Goal: Task Accomplishment & Management: Complete application form

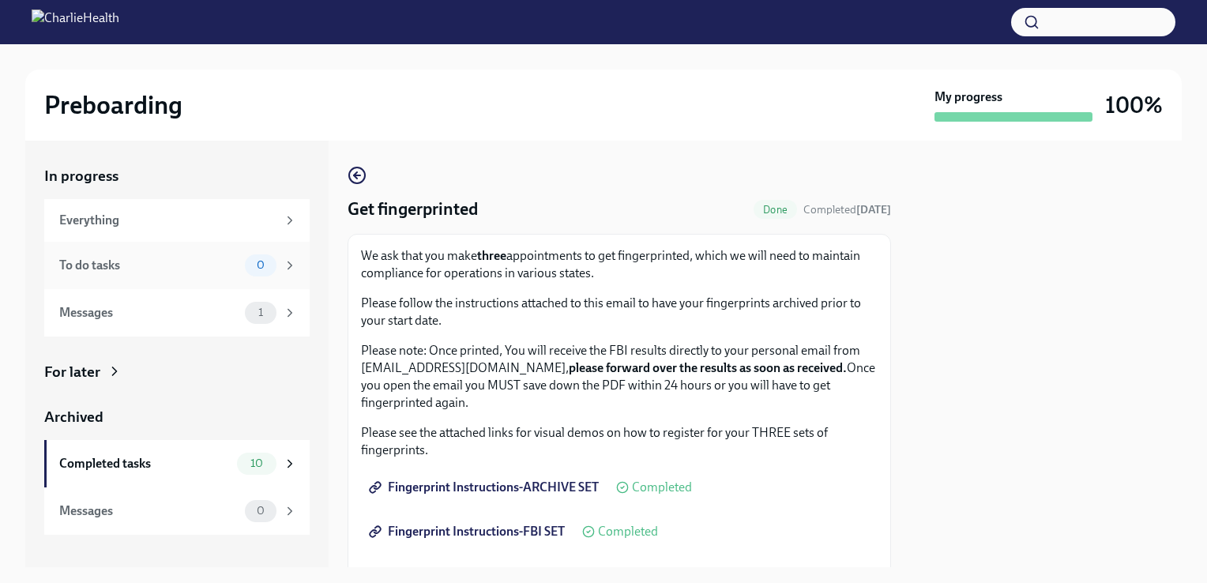
click at [85, 249] on div "To do tasks 0" at bounding box center [176, 265] width 265 height 47
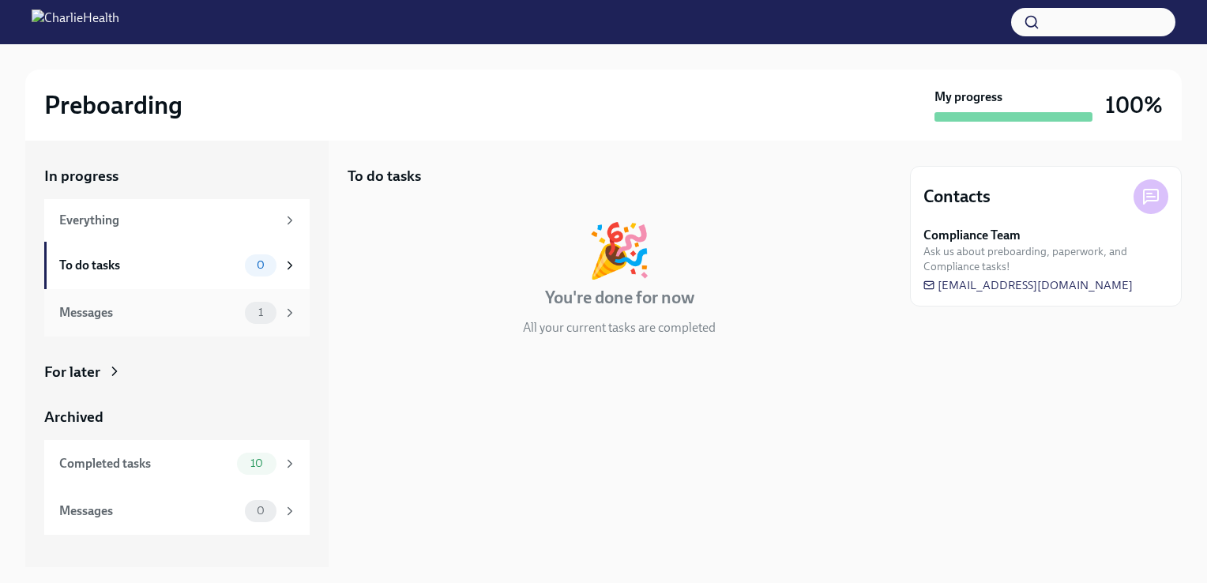
click at [133, 304] on div "Messages" at bounding box center [148, 312] width 179 height 17
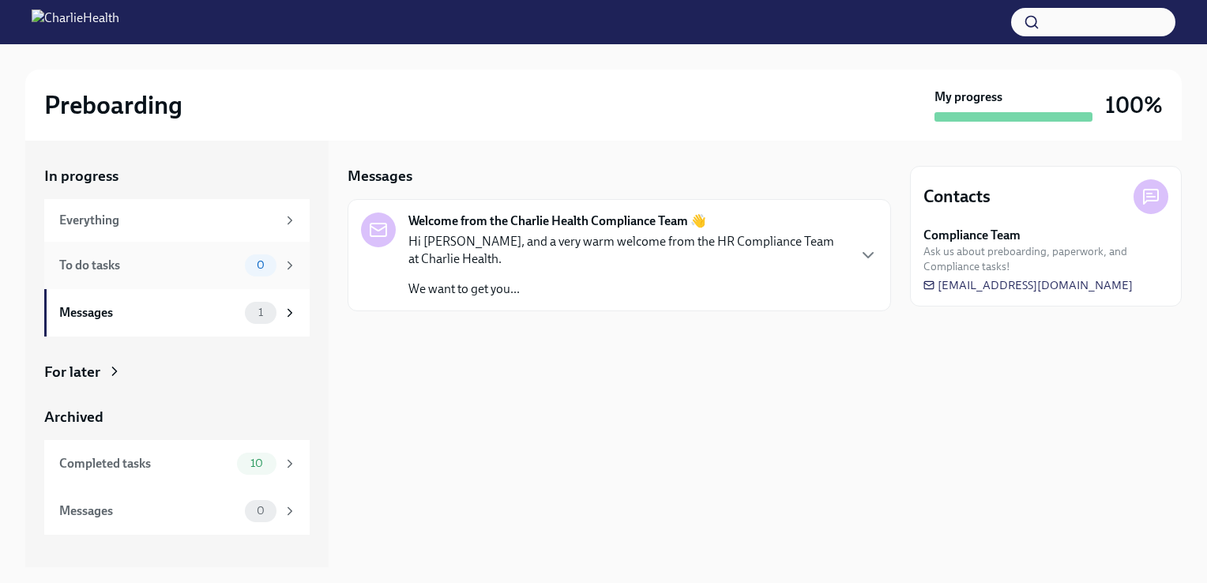
click at [204, 254] on div "To do tasks 0" at bounding box center [178, 265] width 238 height 22
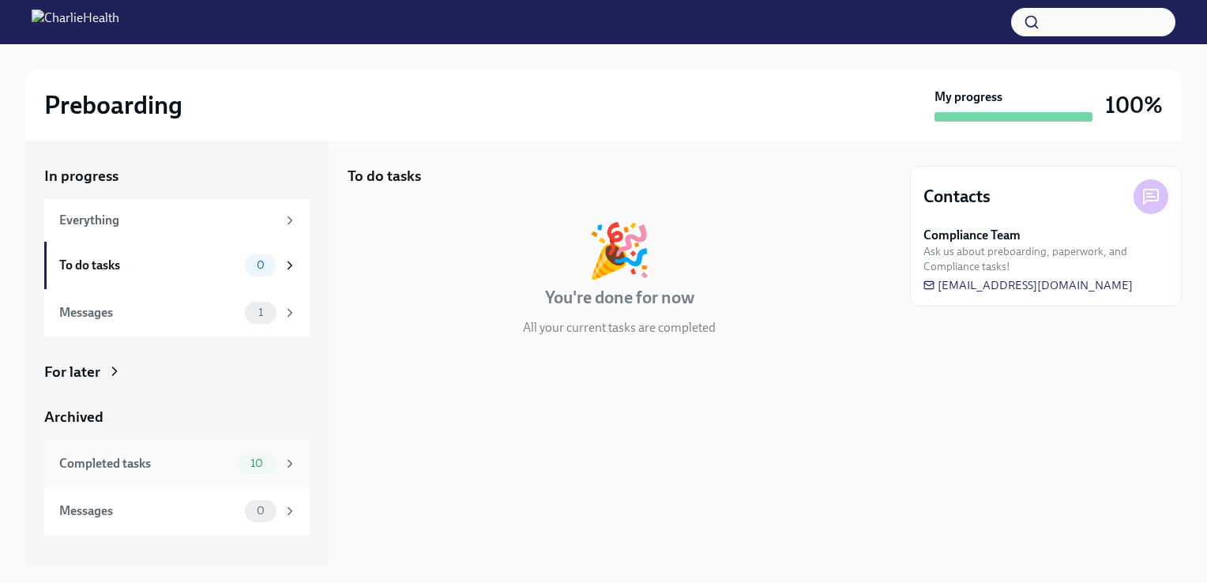
click at [215, 446] on div "Completed tasks 10" at bounding box center [176, 463] width 265 height 47
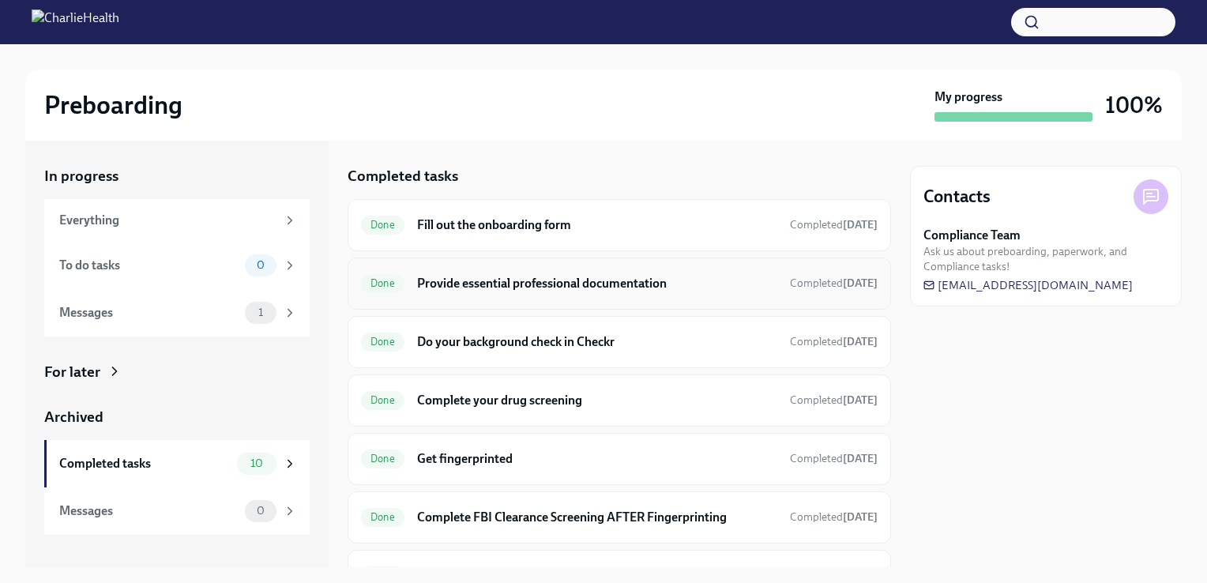
click at [558, 287] on h6 "Provide essential professional documentation" at bounding box center [597, 283] width 360 height 17
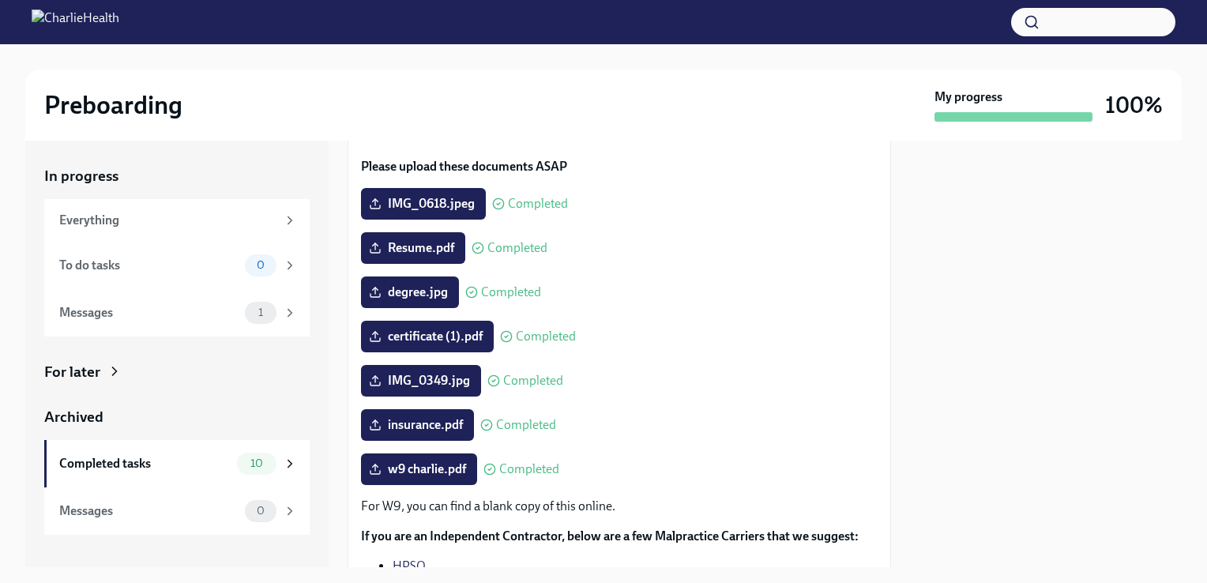
scroll to position [155, 0]
click at [378, 472] on icon at bounding box center [375, 468] width 13 height 13
click at [0, 0] on input "w9 charlie.pdf" at bounding box center [0, 0] width 0 height 0
click at [442, 463] on span "w9 charlie.pdf" at bounding box center [419, 469] width 94 height 16
click at [0, 0] on input "w9 charlie.pdf" at bounding box center [0, 0] width 0 height 0
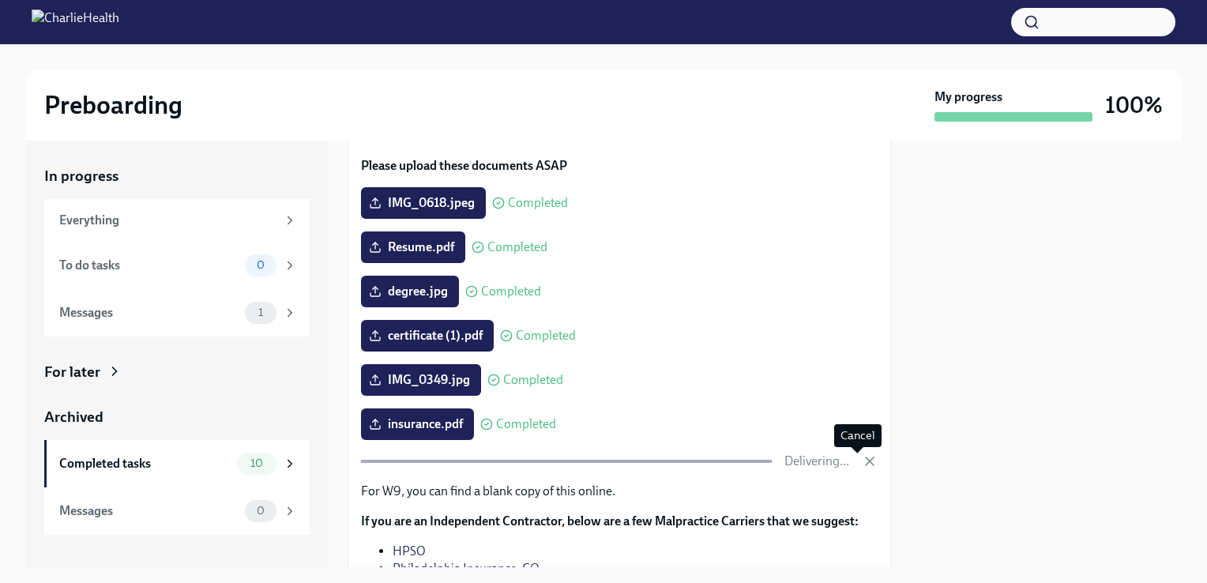
click at [862, 457] on icon "button" at bounding box center [870, 462] width 16 height 16
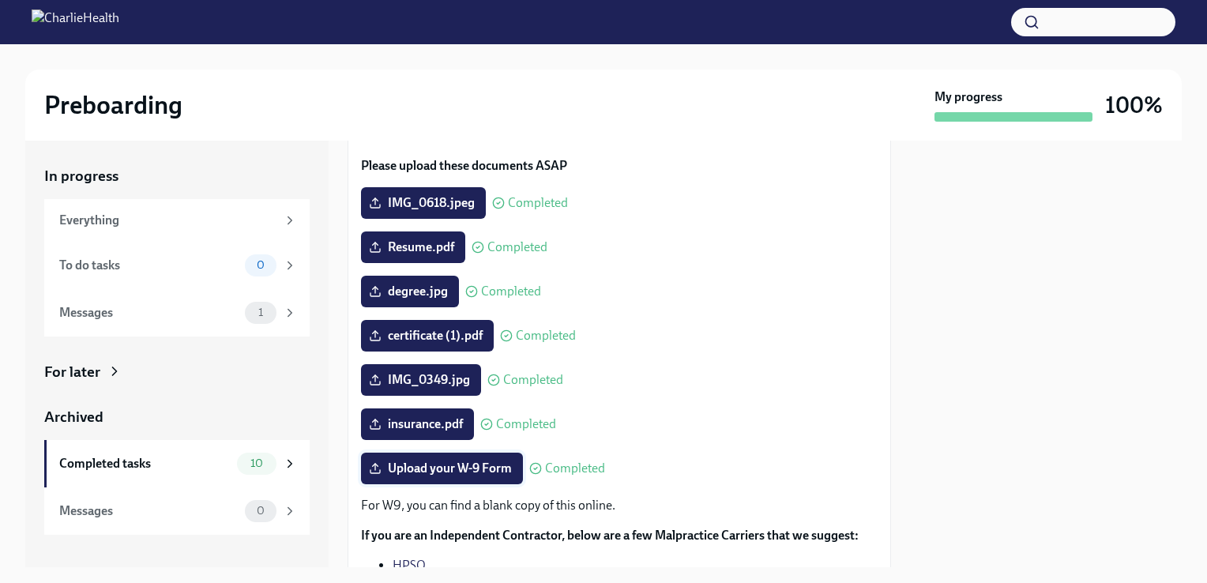
click at [482, 454] on label "Upload your W-9 Form" at bounding box center [442, 469] width 162 height 32
click at [0, 0] on input "Upload your W-9 Form" at bounding box center [0, 0] width 0 height 0
click at [550, 466] on span "Completed" at bounding box center [575, 468] width 60 height 13
click at [504, 467] on span "Upload your W-9 Form" at bounding box center [442, 469] width 140 height 16
click at [0, 0] on input "Upload your W-9 Form" at bounding box center [0, 0] width 0 height 0
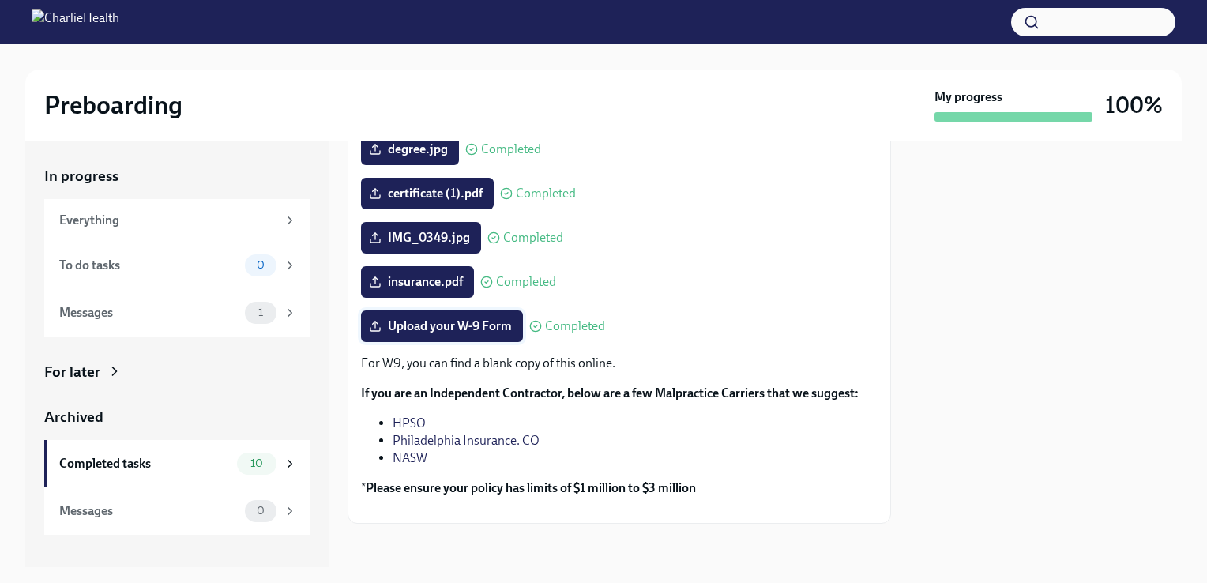
scroll to position [303, 0]
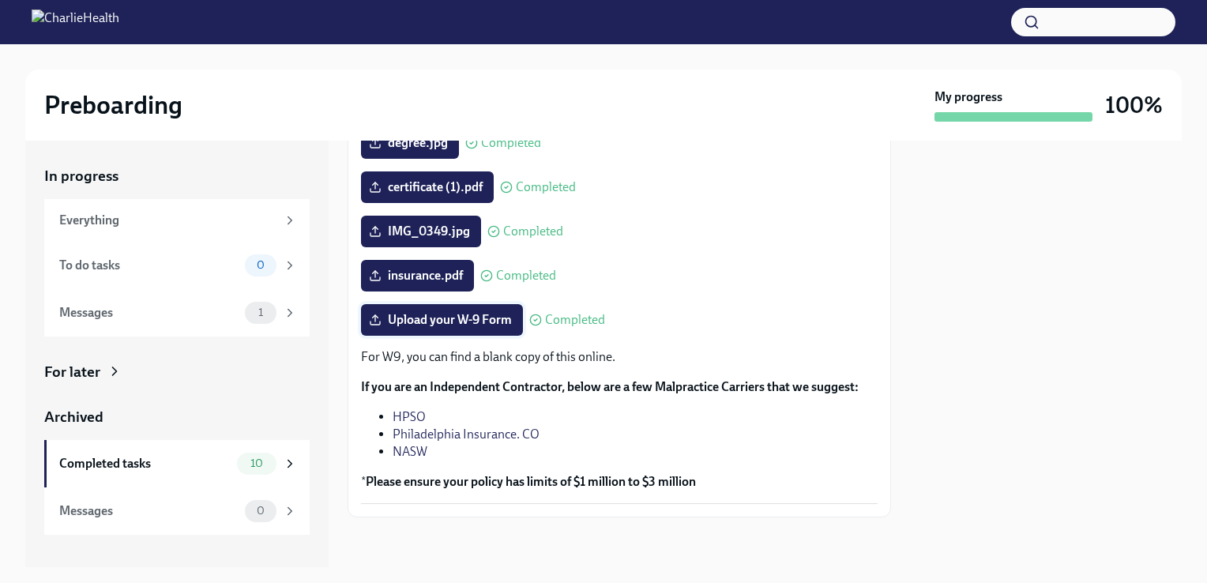
click at [471, 312] on span "Upload your W-9 Form" at bounding box center [442, 320] width 140 height 16
click at [0, 0] on input "Upload your W-9 Form" at bounding box center [0, 0] width 0 height 0
click at [186, 461] on div "Completed tasks" at bounding box center [144, 463] width 171 height 17
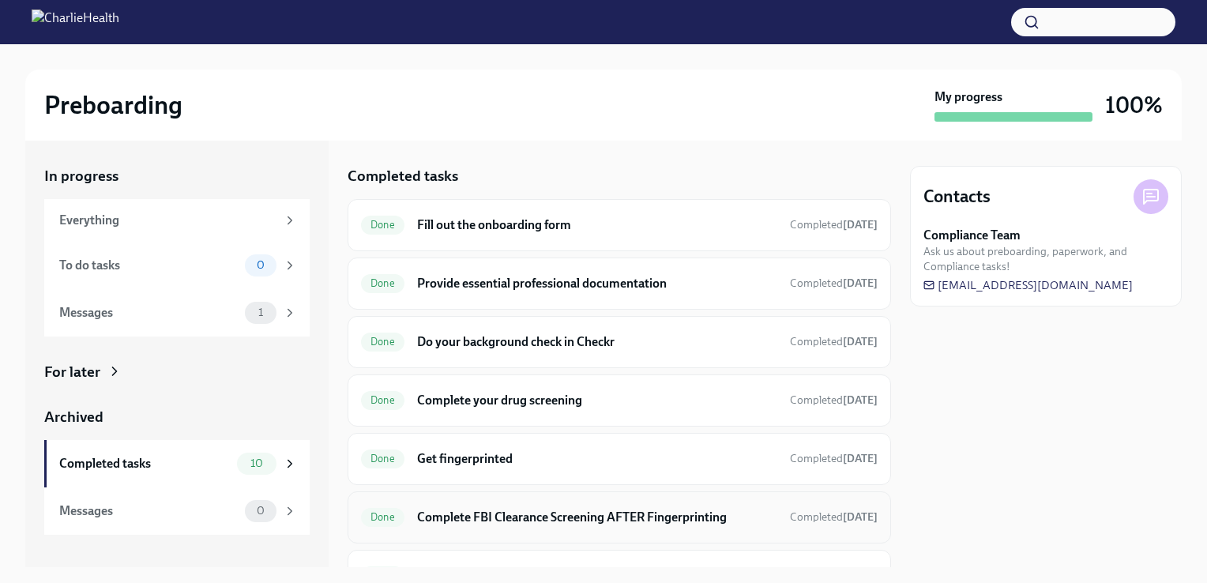
click at [516, 511] on h6 "Complete FBI Clearance Screening AFTER Fingerprinting" at bounding box center [597, 517] width 360 height 17
